Goal: Task Accomplishment & Management: Complete application form

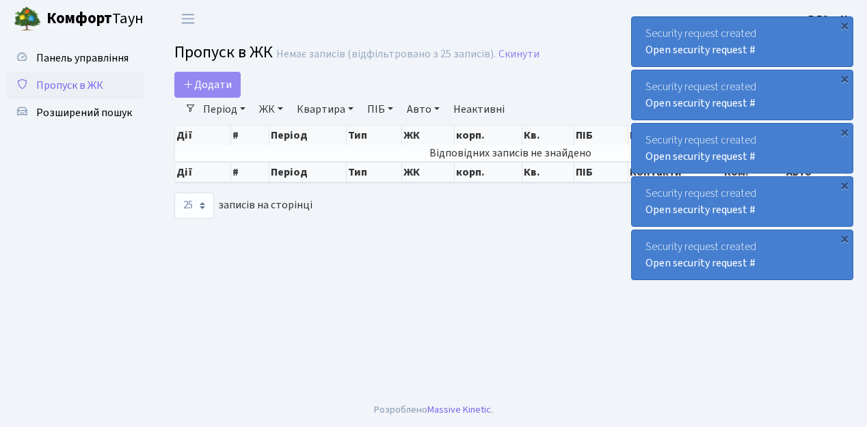
select select "25"
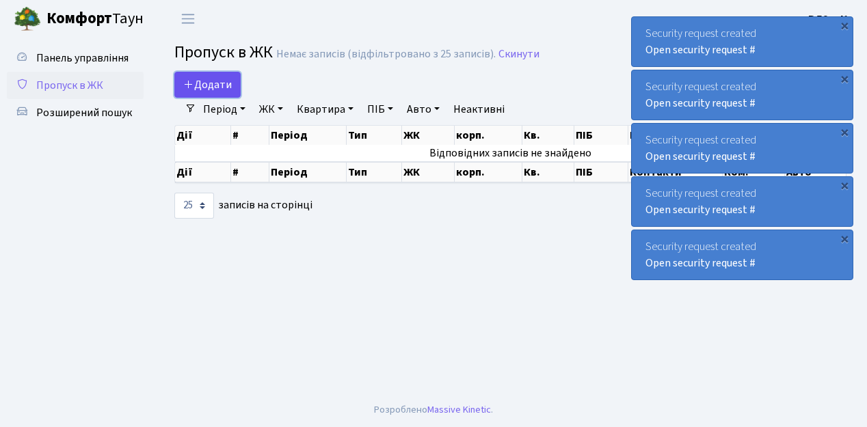
click at [209, 88] on span "Додати" at bounding box center [207, 84] width 49 height 15
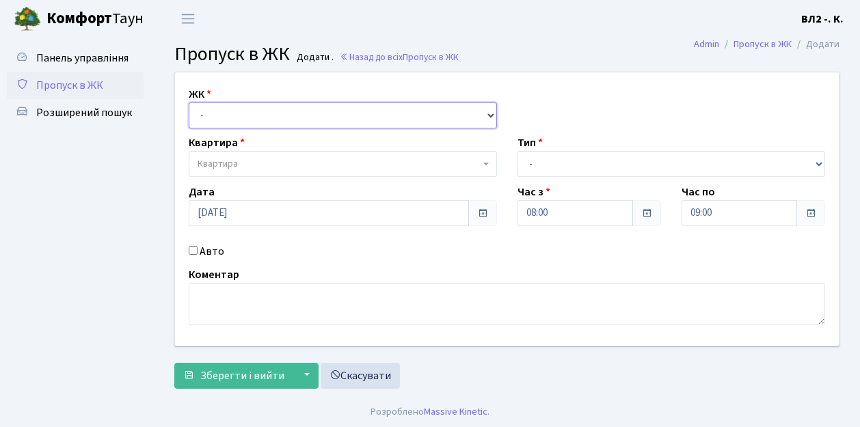
click at [228, 118] on select "- [STREET_ADDRESS][PERSON_NAME]" at bounding box center [343, 116] width 308 height 26
select select "317"
click at [189, 103] on select "- [STREET_ADDRESS][PERSON_NAME]" at bounding box center [343, 116] width 308 height 26
select select
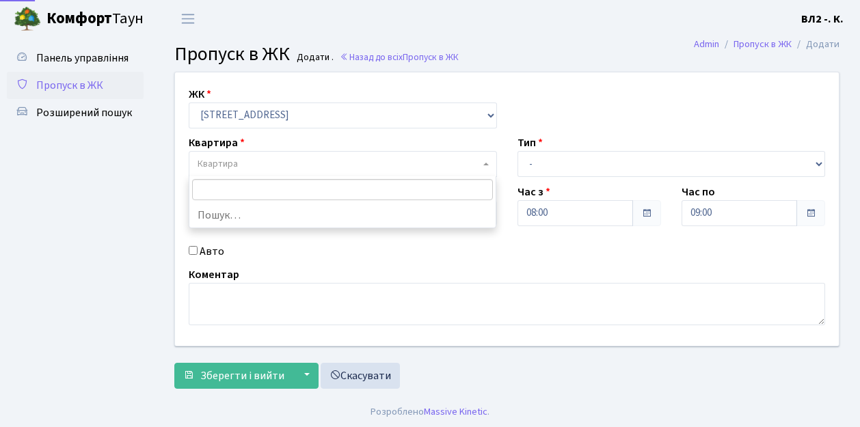
click at [246, 161] on span "Квартира" at bounding box center [339, 164] width 282 height 14
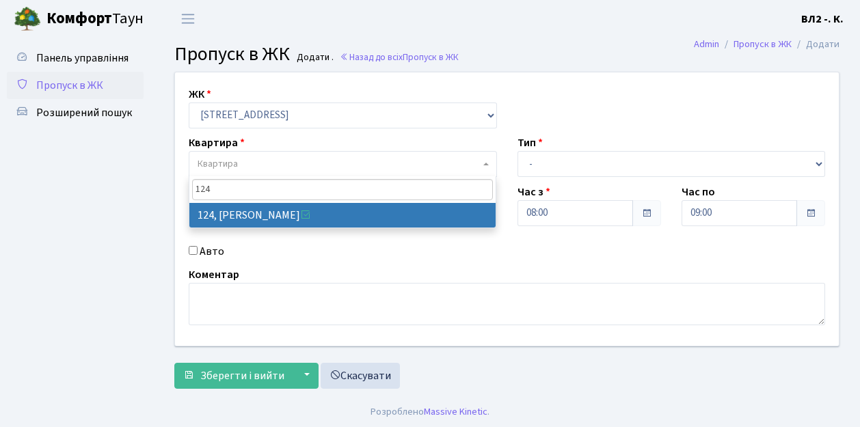
type input "124"
select select "38308"
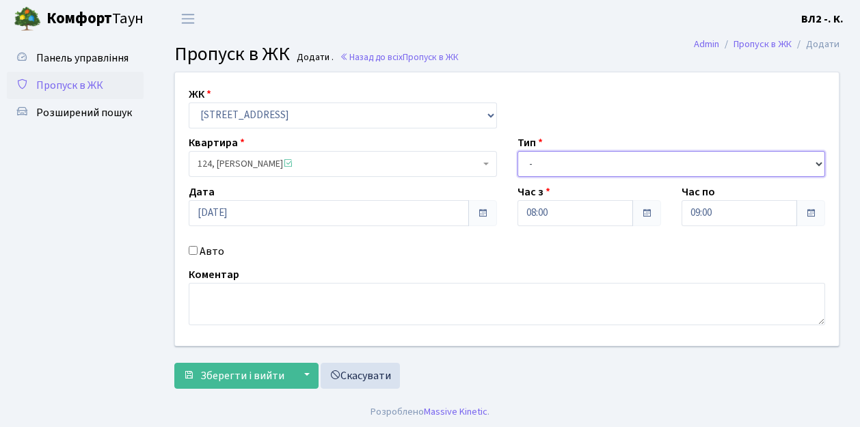
click at [579, 159] on select "- Доставка Таксі Гості Сервіс" at bounding box center [672, 164] width 308 height 26
select select "1"
click at [518, 151] on select "- Доставка Таксі Гості Сервіс" at bounding box center [672, 164] width 308 height 26
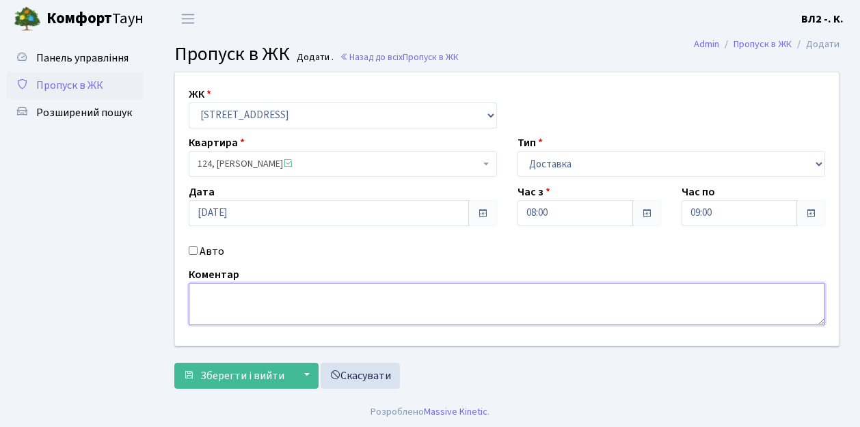
click at [215, 300] on textarea at bounding box center [507, 304] width 637 height 42
type textarea "Time Eat"
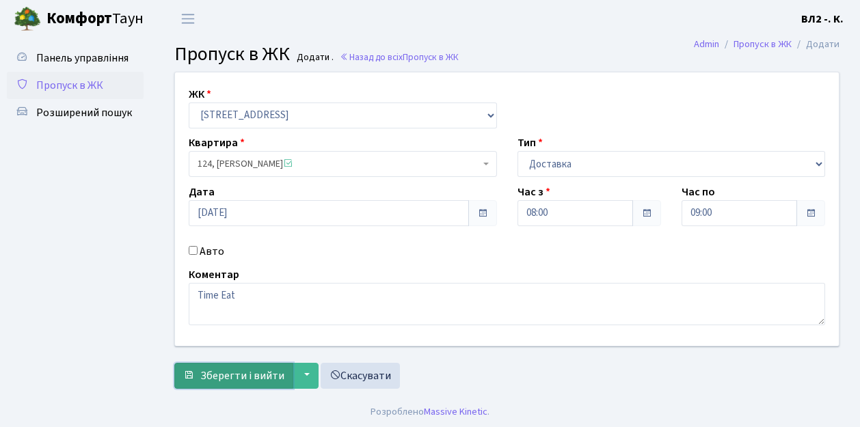
click at [243, 369] on span "Зберегти і вийти" at bounding box center [242, 376] width 84 height 15
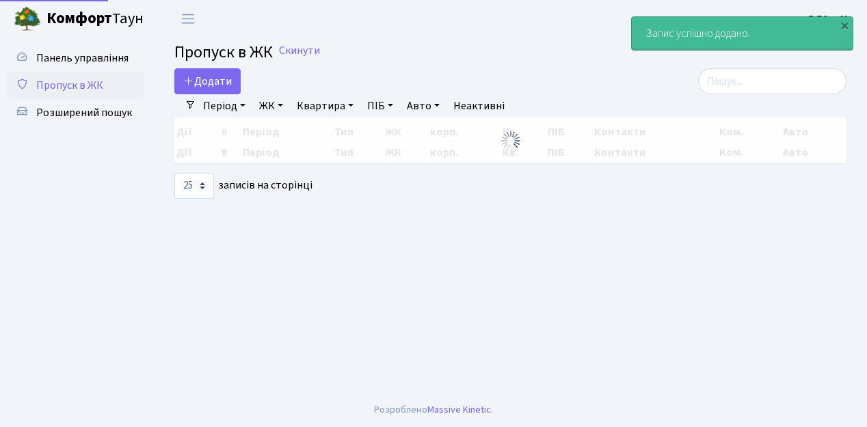
select select "25"
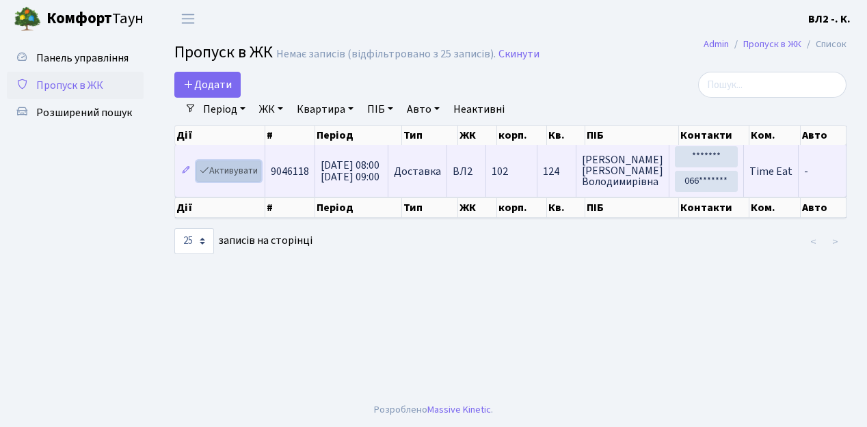
click at [235, 170] on link "Активувати" at bounding box center [228, 171] width 65 height 21
click at [230, 170] on link "Активувати" at bounding box center [228, 171] width 65 height 21
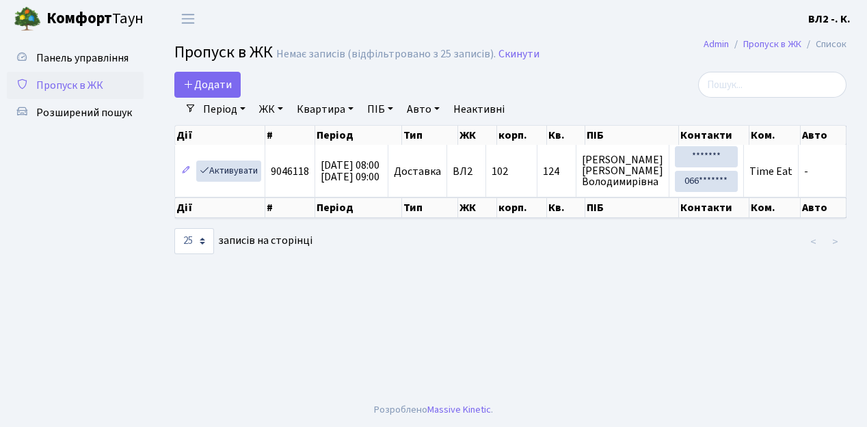
click at [82, 88] on span "Пропуск в ЖК" at bounding box center [69, 85] width 67 height 15
select select "25"
click at [82, 88] on span "Пропуск в ЖК" at bounding box center [69, 85] width 67 height 15
select select "25"
click at [82, 88] on span "Пропуск в ЖК" at bounding box center [69, 85] width 67 height 15
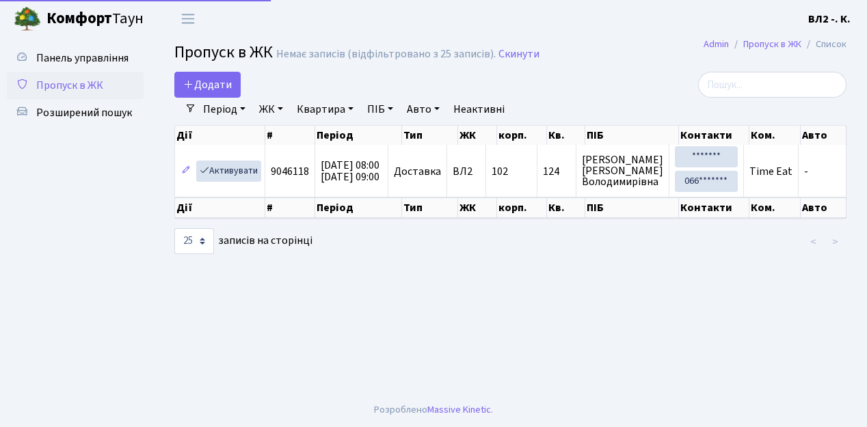
select select "25"
click at [82, 88] on span "Пропуск в ЖК" at bounding box center [69, 85] width 67 height 15
select select "25"
click at [82, 88] on span "Пропуск в ЖК" at bounding box center [69, 85] width 67 height 15
select select "25"
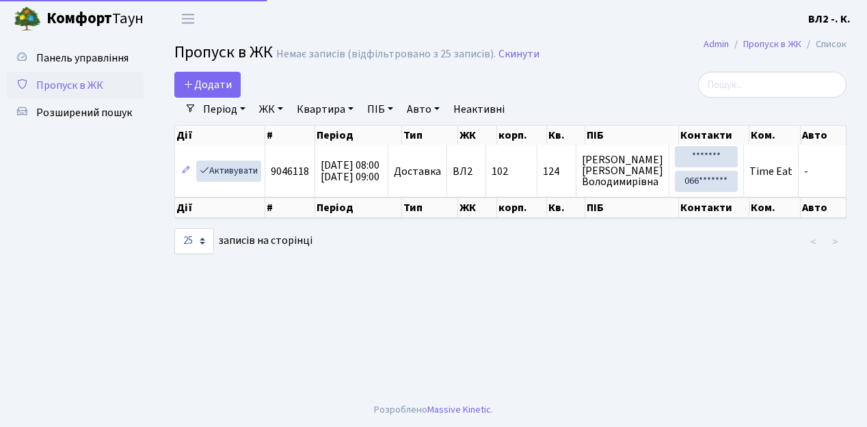
select select "25"
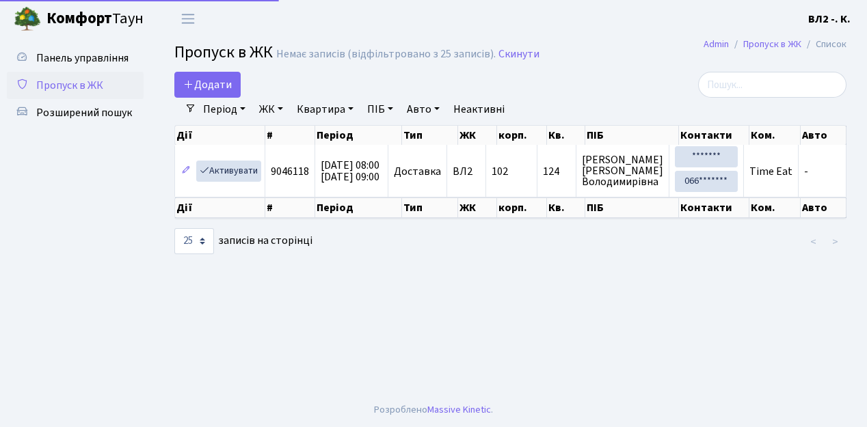
select select "25"
